Goal: Task Accomplishment & Management: Use online tool/utility

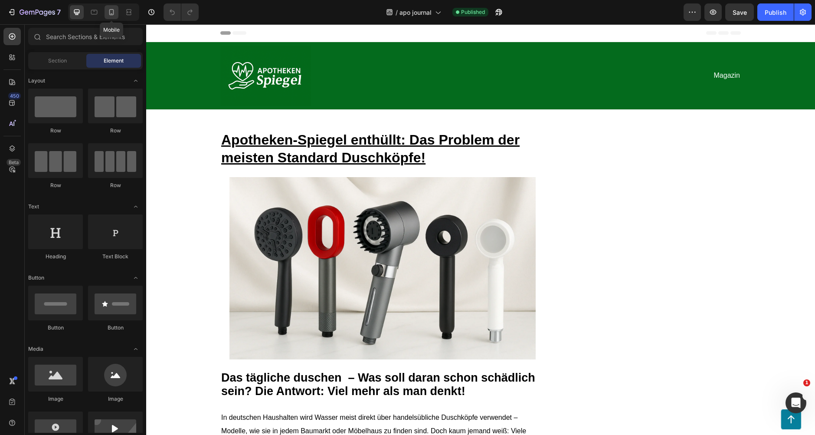
click at [108, 13] on icon at bounding box center [111, 12] width 9 height 9
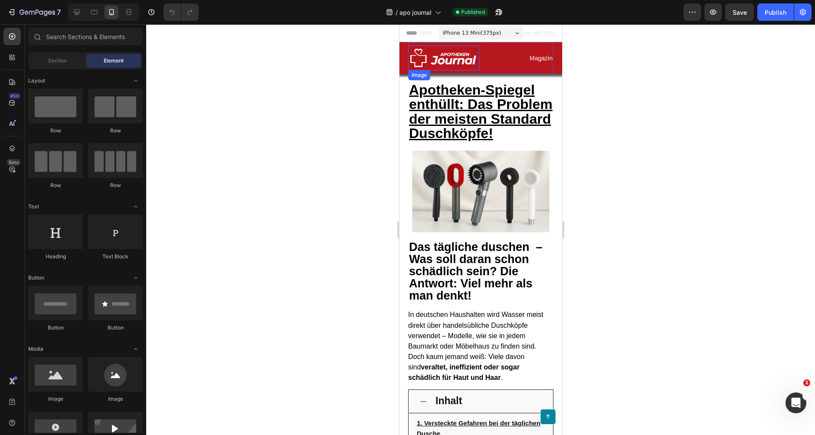
click at [452, 53] on img at bounding box center [443, 58] width 71 height 25
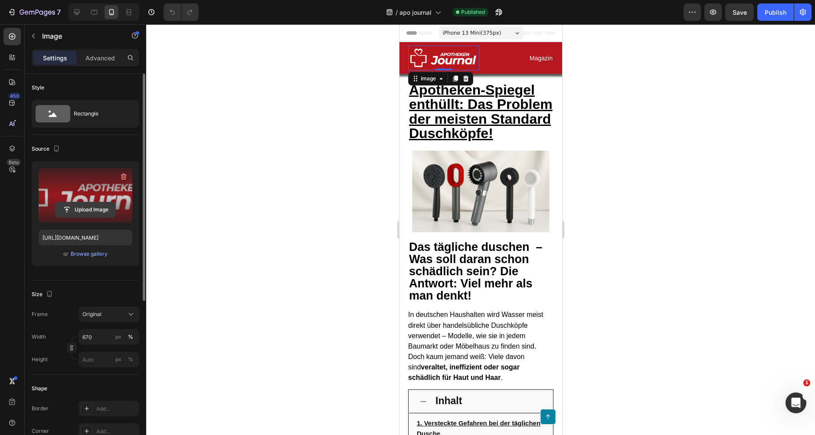
click at [81, 206] on input "file" at bounding box center [86, 209] width 60 height 15
click at [80, 214] on input "file" at bounding box center [86, 209] width 60 height 15
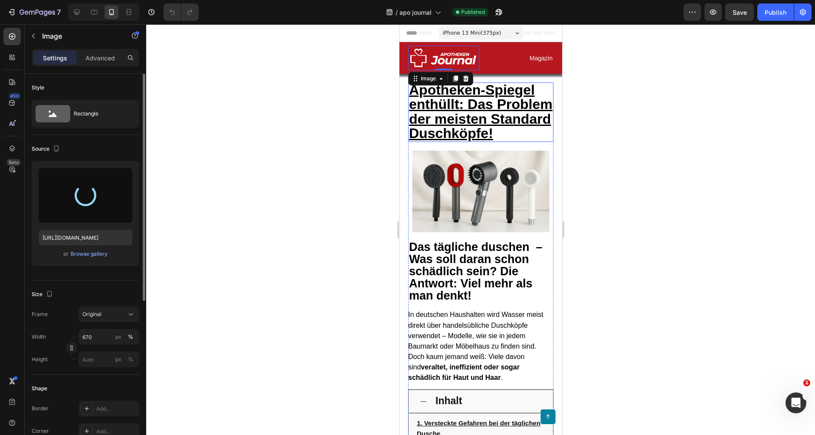
type input "[URL][DOMAIN_NAME]"
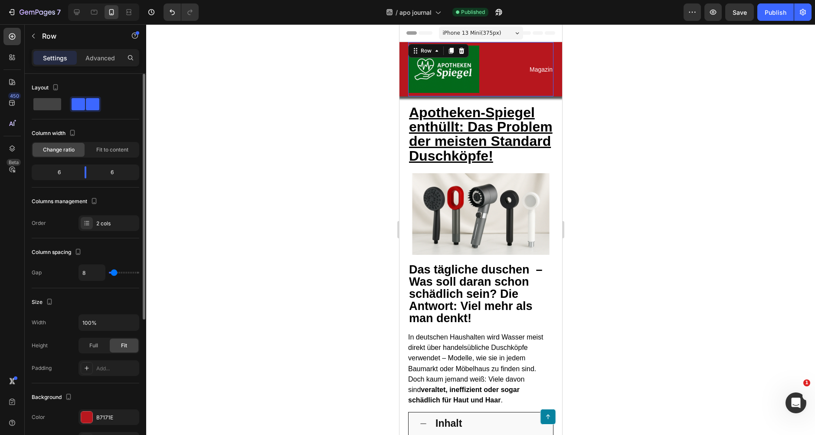
click at [499, 73] on div "Magazin Text Block" at bounding box center [517, 69] width 71 height 47
click at [93, 419] on div "B7171E" at bounding box center [109, 417] width 61 height 16
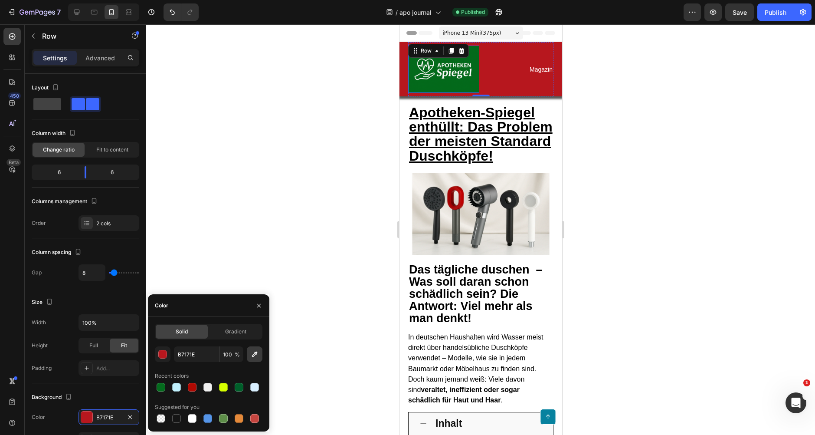
click at [257, 354] on icon "button" at bounding box center [254, 354] width 9 height 9
type input "046A1A"
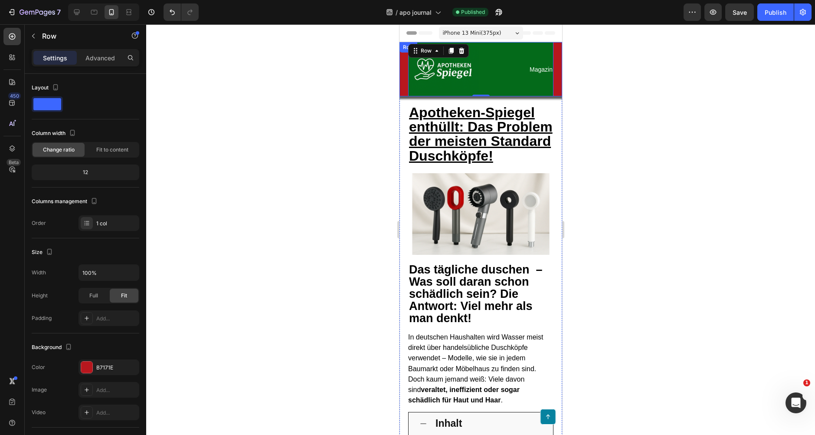
click at [403, 81] on div "Image Magazin Text Block Row 0 Row" at bounding box center [480, 69] width 163 height 54
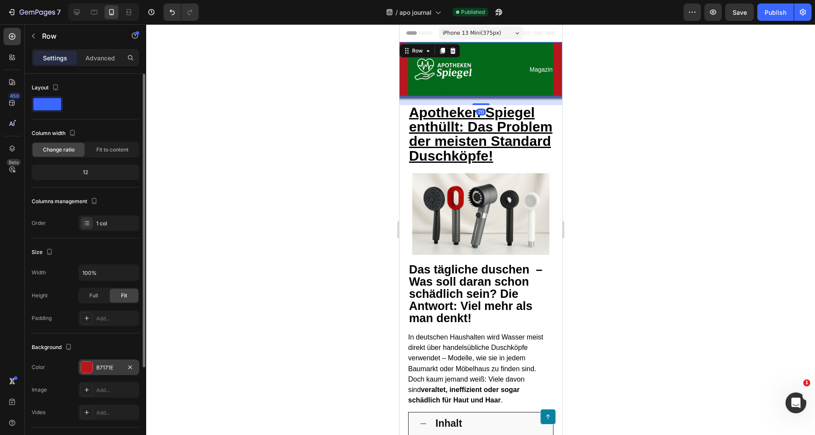
click at [112, 364] on div "B7171E" at bounding box center [108, 367] width 25 height 8
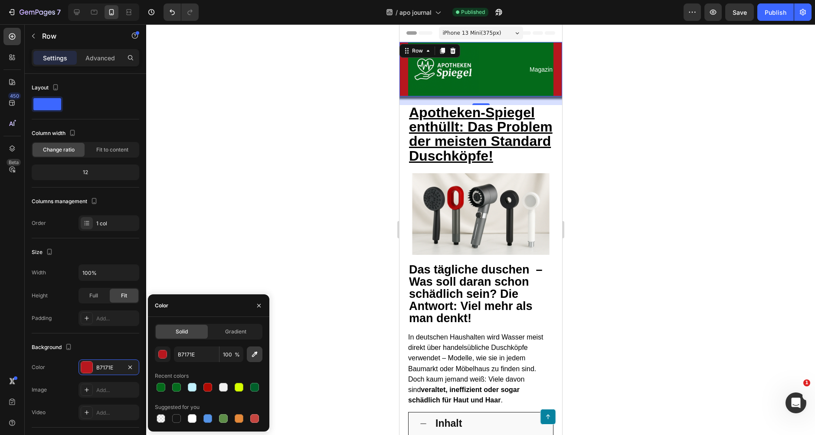
click at [252, 353] on icon "button" at bounding box center [254, 354] width 9 height 9
type input "046A1A"
click at [654, 127] on div at bounding box center [480, 229] width 669 height 410
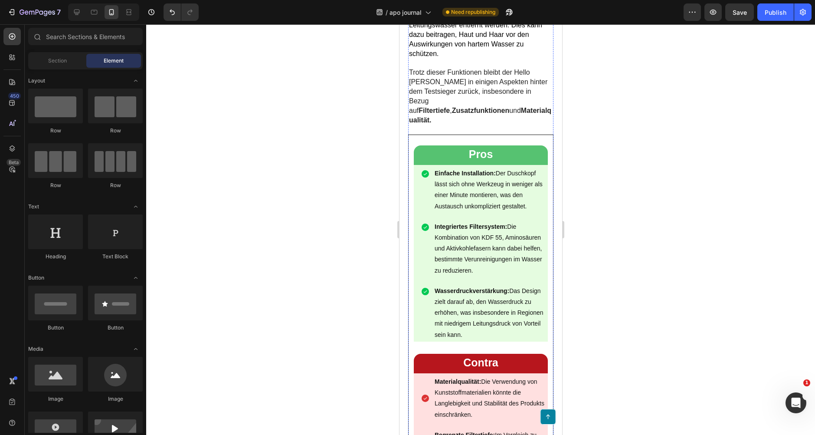
scroll to position [4424, 0]
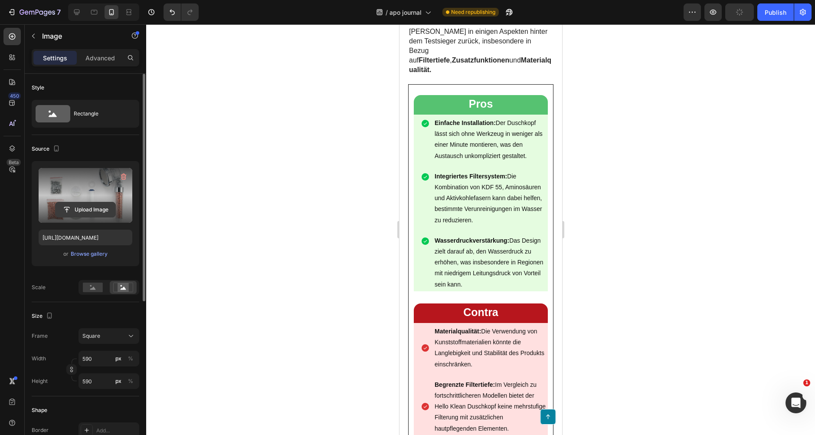
click at [93, 209] on input "file" at bounding box center [86, 209] width 60 height 15
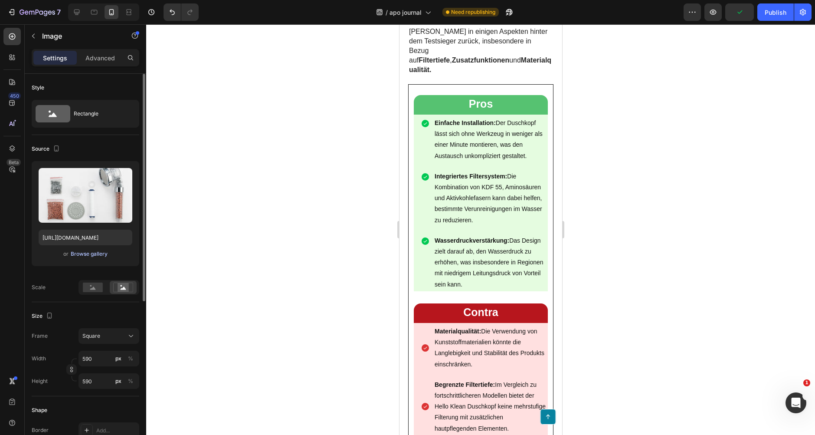
click at [92, 254] on div "Browse gallery" at bounding box center [89, 254] width 37 height 8
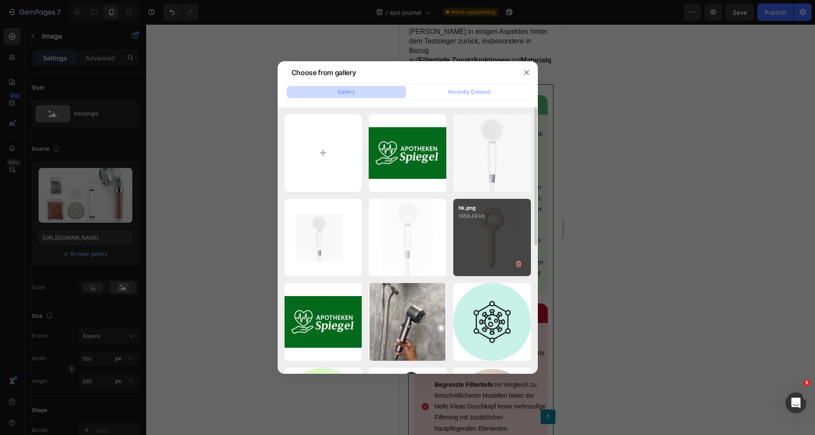
click at [486, 239] on div "hk.png 1658.49 kb" at bounding box center [492, 238] width 78 height 78
type input "[URL][DOMAIN_NAME]"
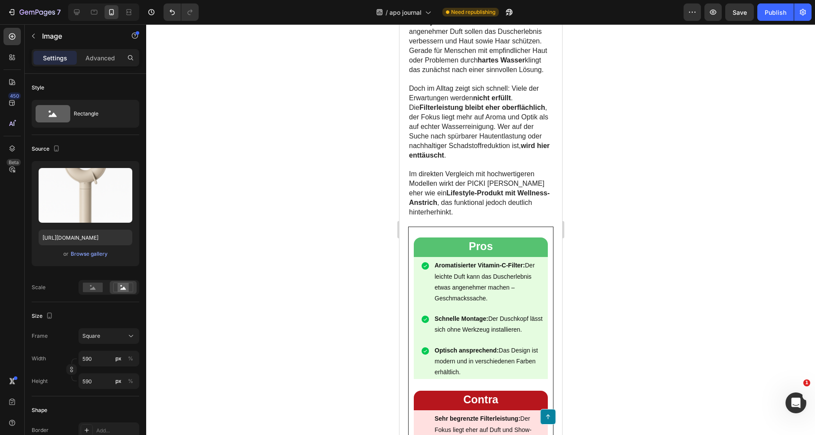
scroll to position [5335, 0]
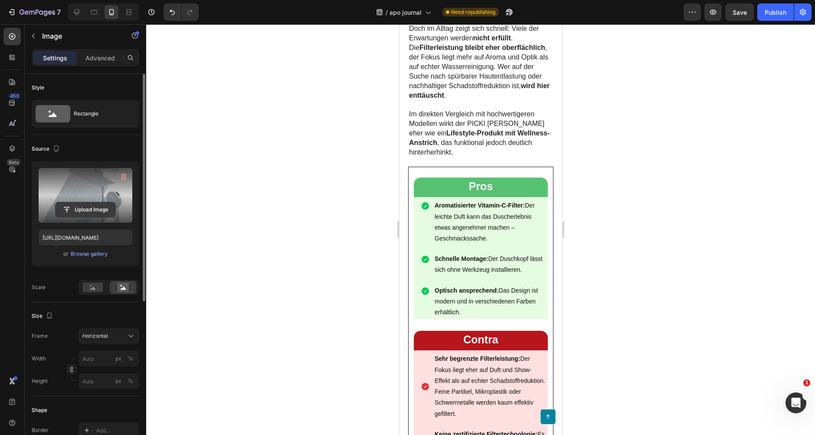
click at [88, 211] on input "file" at bounding box center [86, 209] width 60 height 15
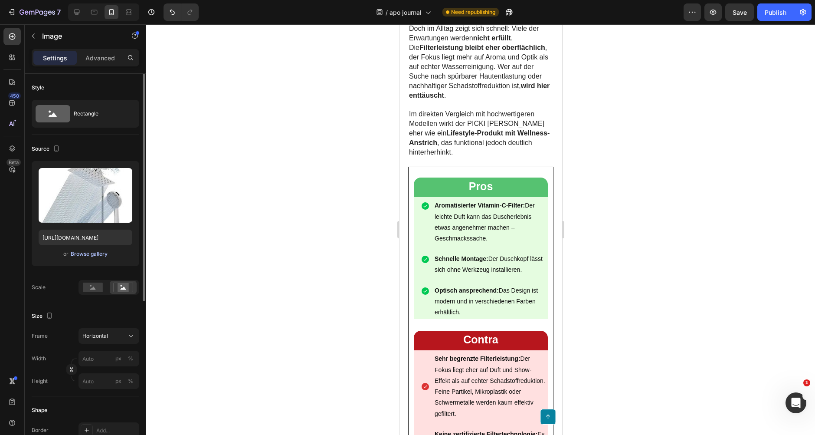
click at [87, 250] on div "Browse gallery" at bounding box center [89, 254] width 37 height 8
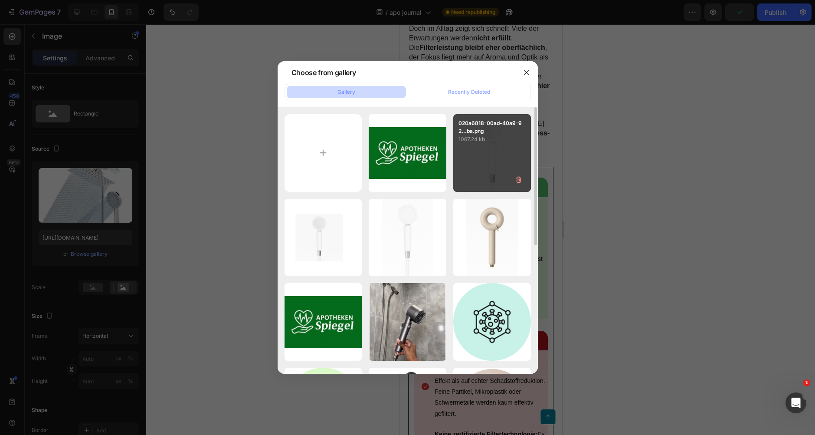
click at [480, 161] on div "020a6818-00ad-40a9-92...ba.png 1067.24 kb" at bounding box center [492, 153] width 78 height 78
type input "[URL][DOMAIN_NAME]"
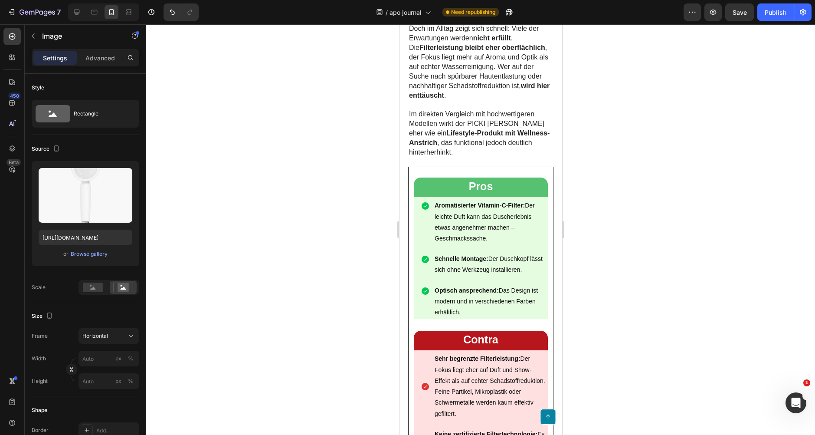
click at [612, 239] on div at bounding box center [480, 229] width 669 height 410
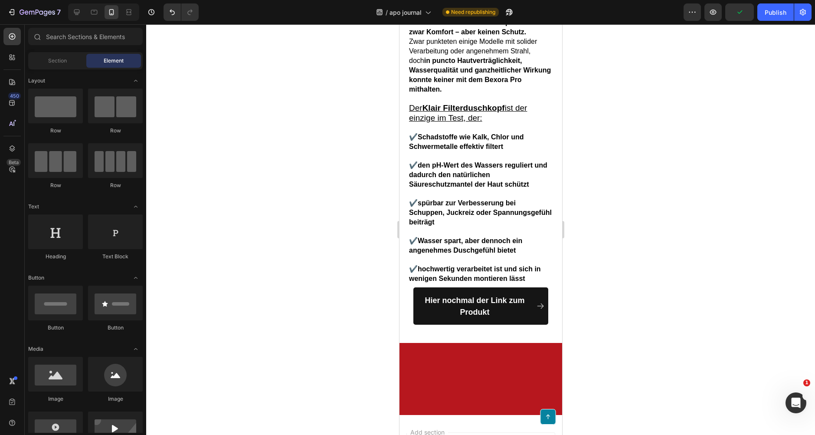
scroll to position [7330, 0]
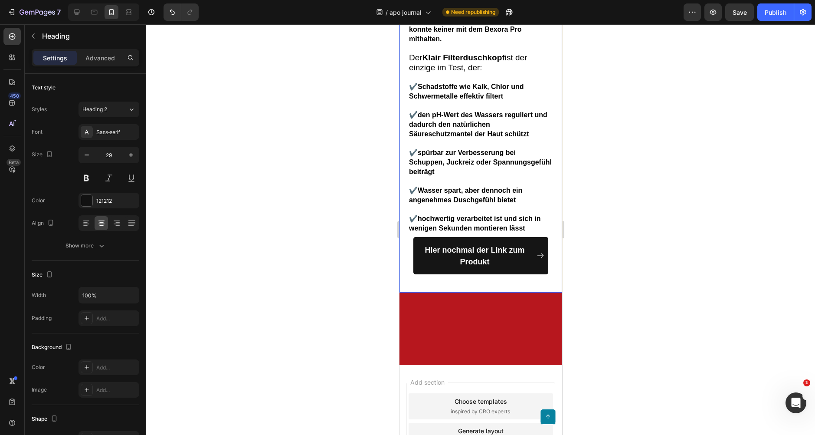
drag, startPoint x: 637, startPoint y: 275, endPoint x: 631, endPoint y: 278, distance: 7.0
click at [638, 274] on div at bounding box center [480, 229] width 669 height 410
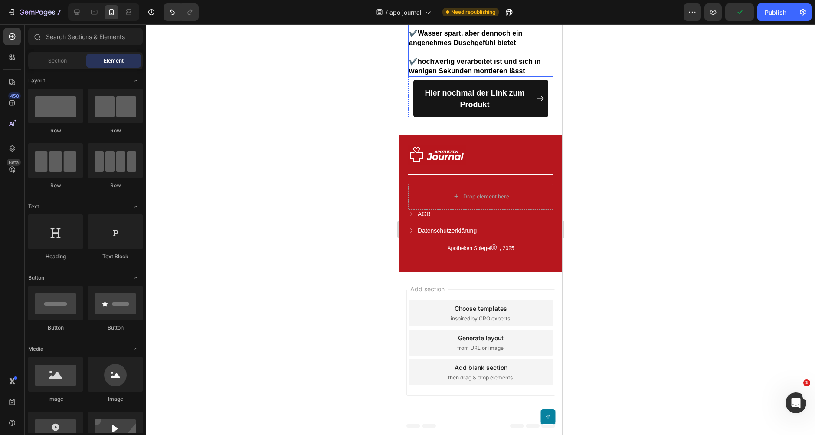
scroll to position [7807, 0]
click at [452, 165] on img at bounding box center [437, 154] width 58 height 20
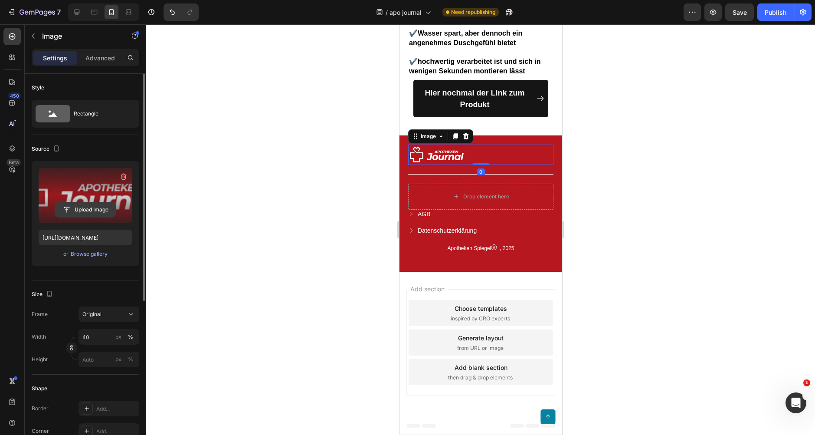
click at [92, 208] on input "file" at bounding box center [86, 209] width 60 height 15
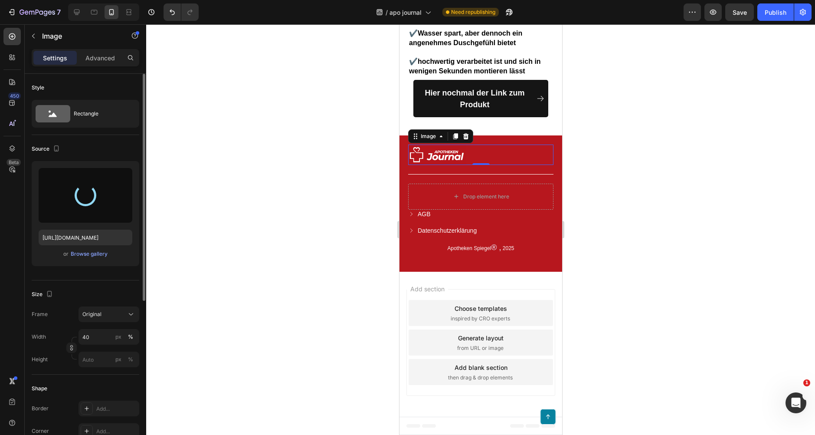
type input "[URL][DOMAIN_NAME]"
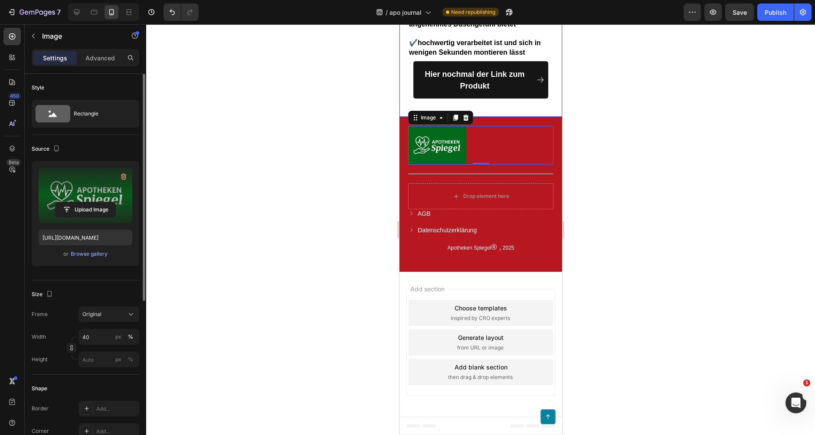
scroll to position [7850, 0]
click at [523, 252] on p "Apotheken Spiegel ® , 2025" at bounding box center [481, 248] width 144 height 8
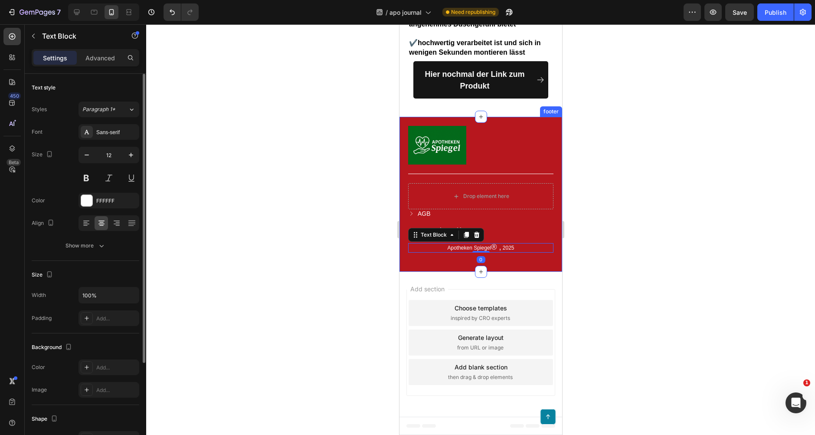
click at [414, 271] on div "Drop element here AGB Button Datenschutzerklärung Button Row Apotheken Spiegel …" at bounding box center [480, 194] width 163 height 155
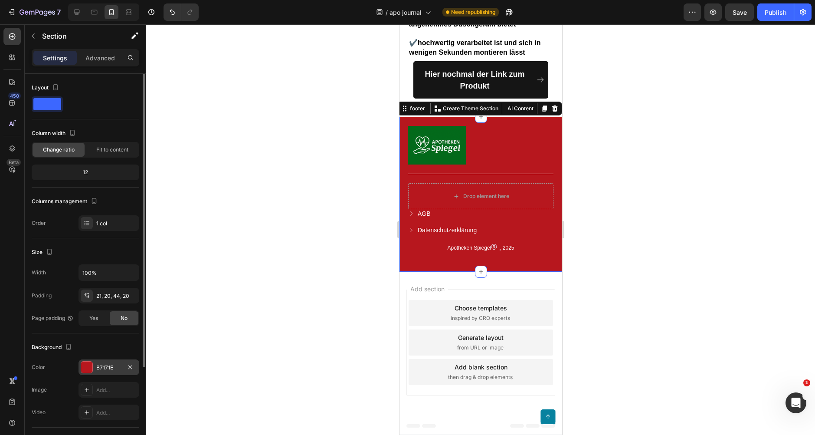
click at [105, 366] on div "B7171E" at bounding box center [108, 367] width 25 height 8
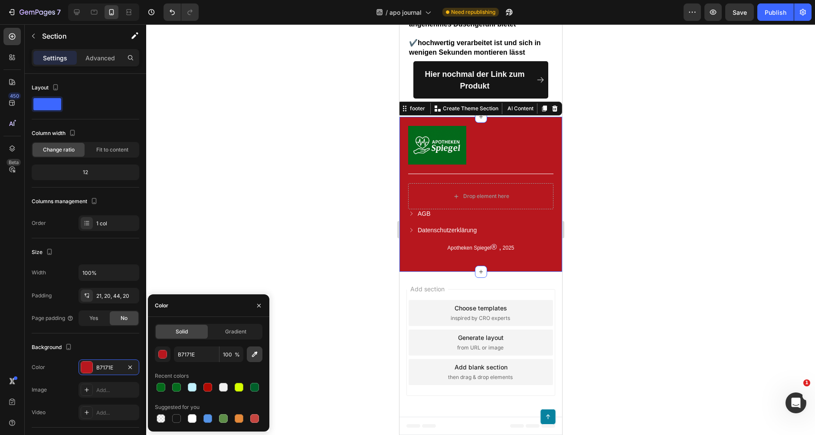
click at [255, 358] on button "button" at bounding box center [255, 354] width 16 height 16
type input "036A1B"
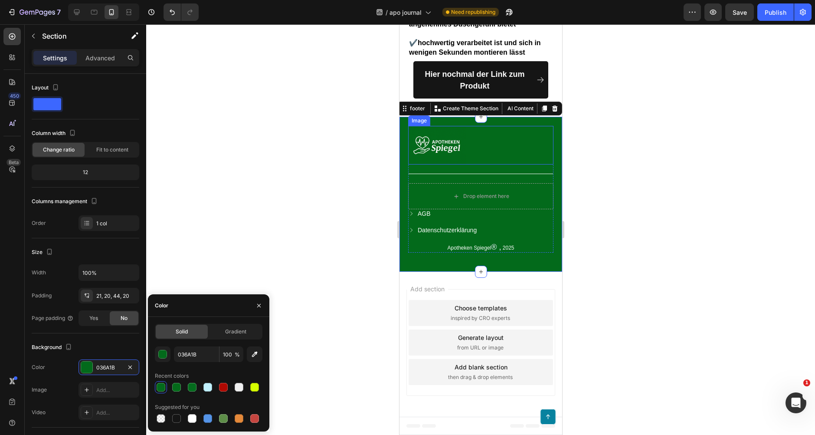
click at [639, 298] on div at bounding box center [480, 229] width 669 height 410
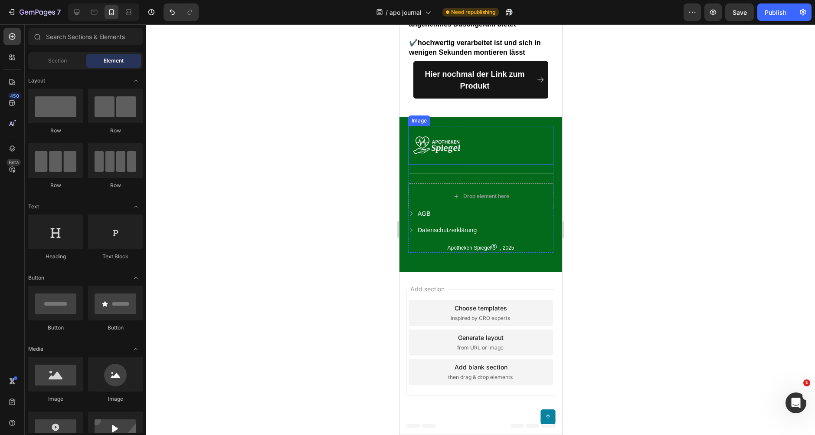
click at [451, 164] on img at bounding box center [437, 145] width 58 height 39
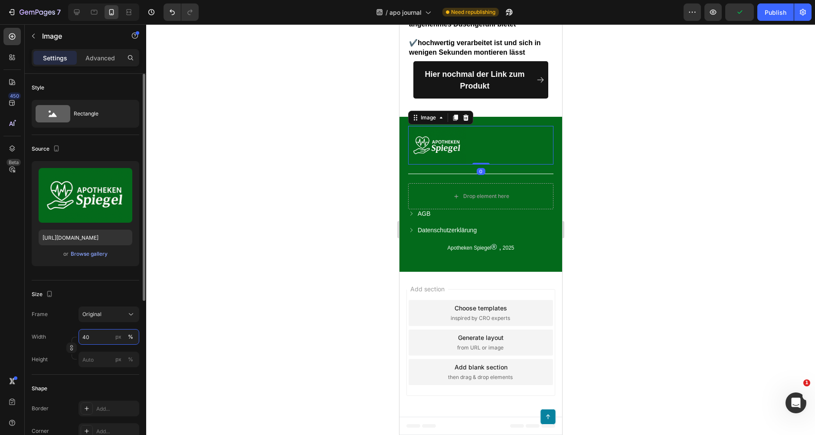
click at [85, 333] on input "40" at bounding box center [109, 337] width 61 height 16
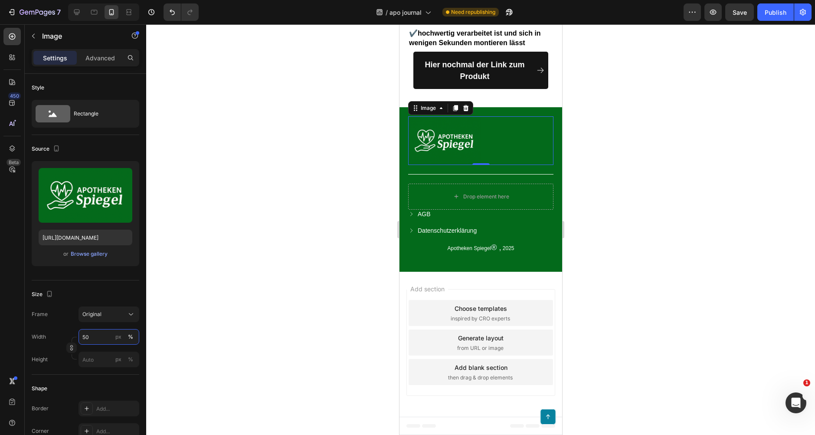
type input "50"
click at [642, 325] on div at bounding box center [480, 229] width 669 height 410
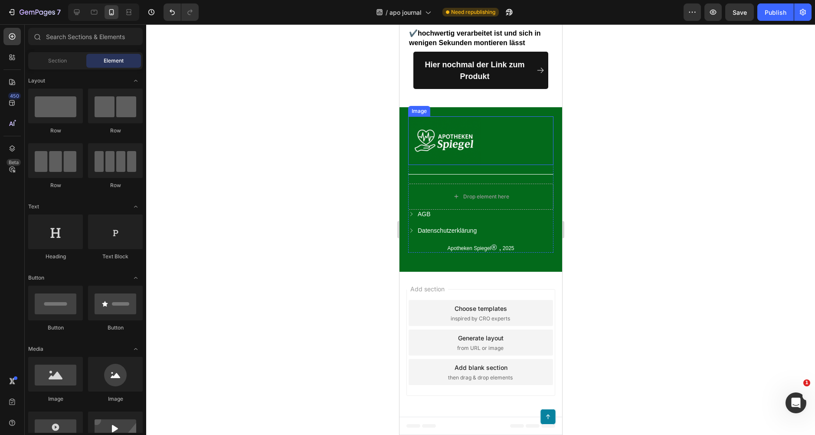
click at [448, 165] on img at bounding box center [444, 140] width 73 height 49
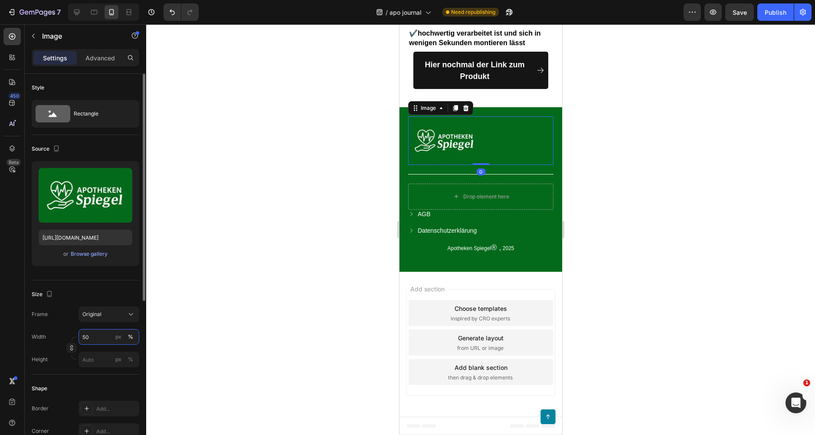
click at [95, 336] on input "50" at bounding box center [109, 337] width 61 height 16
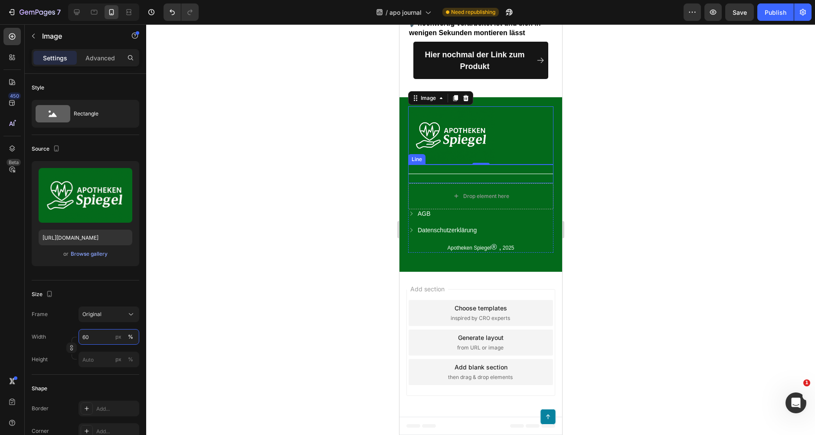
type input "60"
click at [660, 312] on div at bounding box center [480, 229] width 669 height 410
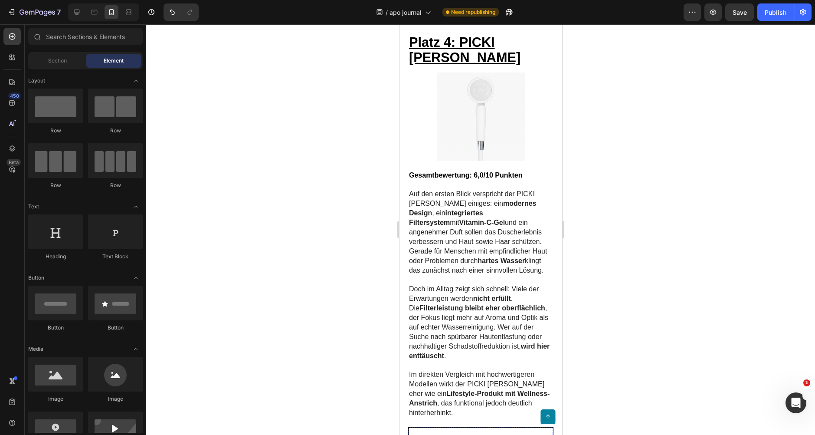
scroll to position [4857, 0]
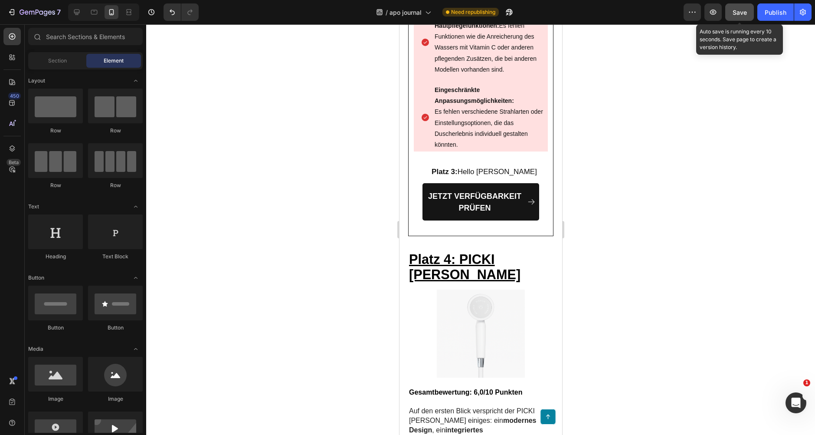
click at [746, 10] on button "Save" at bounding box center [739, 11] width 29 height 17
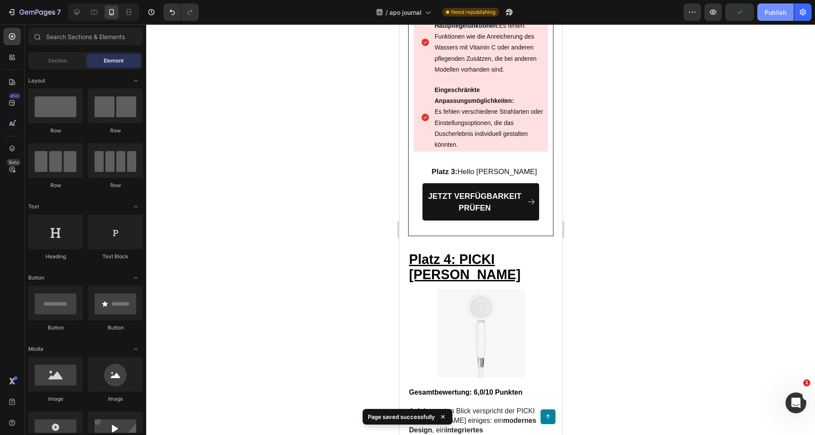
click at [766, 14] on div "Publish" at bounding box center [776, 12] width 22 height 9
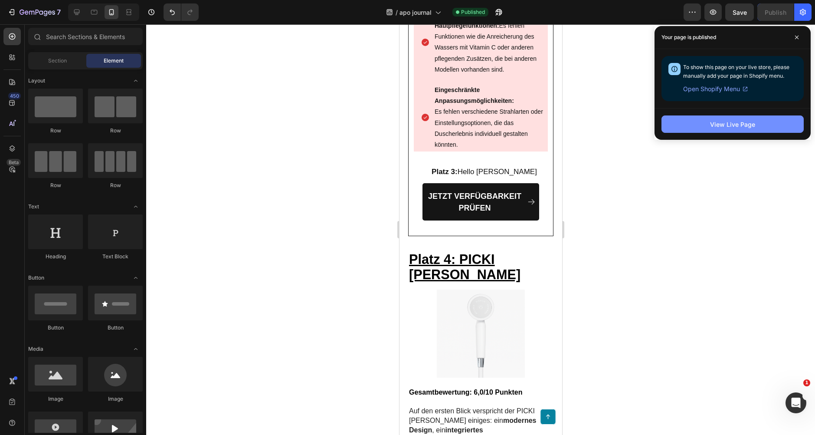
click at [698, 121] on button "View Live Page" at bounding box center [732, 123] width 142 height 17
